Goal: Information Seeking & Learning: Learn about a topic

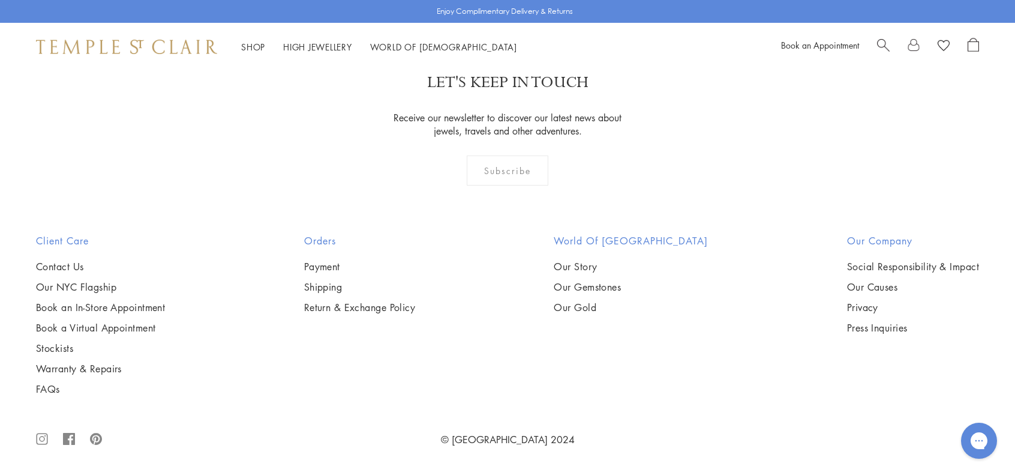
scroll to position [1500, 0]
click at [0, 0] on img at bounding box center [0, 0] width 0 height 0
